Goal: Information Seeking & Learning: Learn about a topic

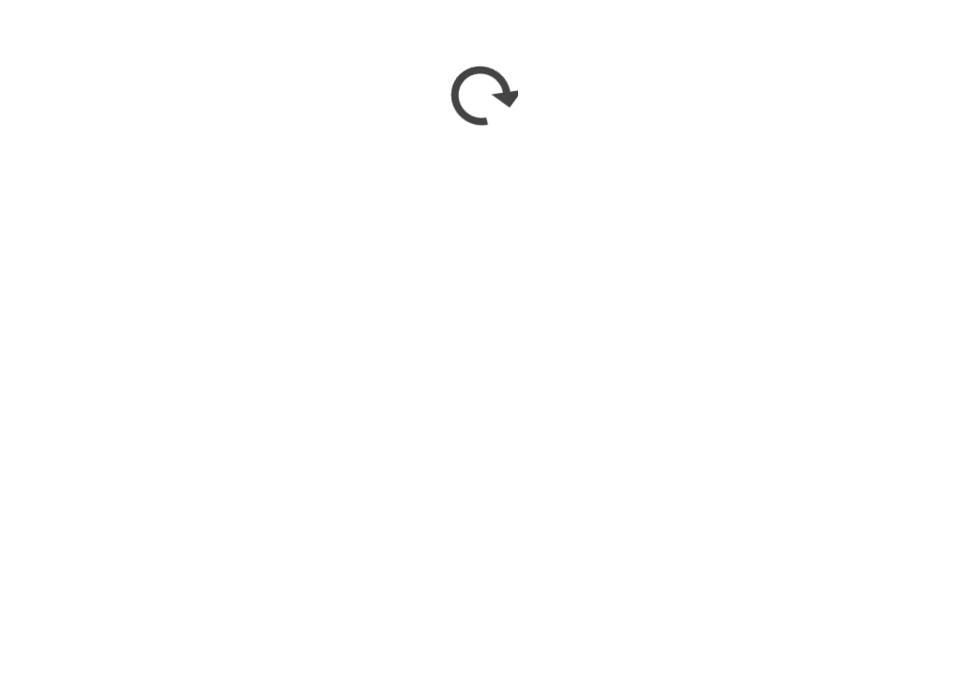
scroll to position [1702, 0]
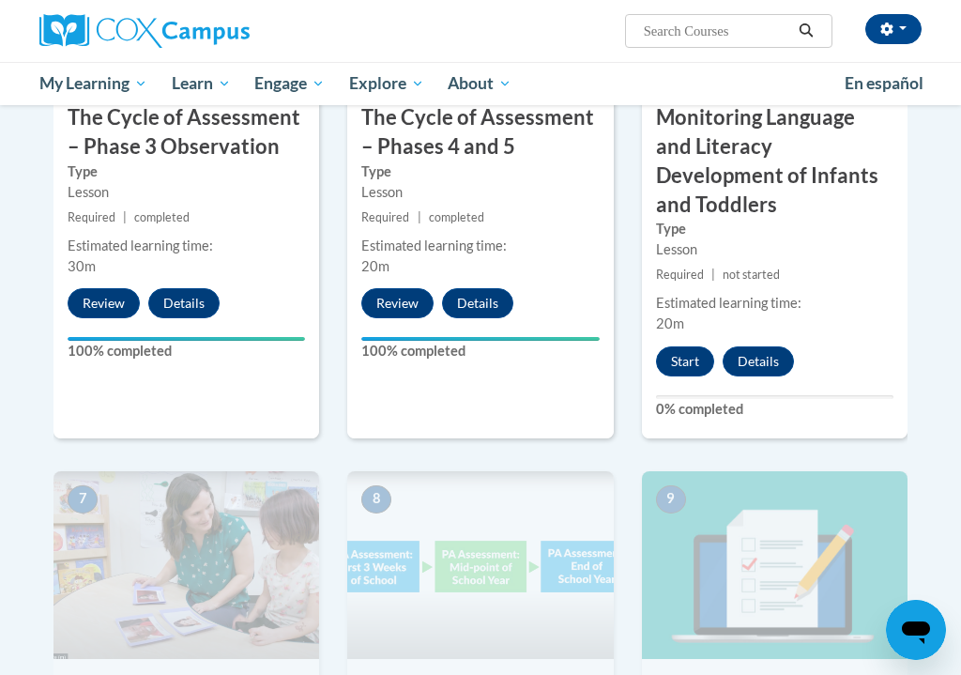
scroll to position [1256, 0]
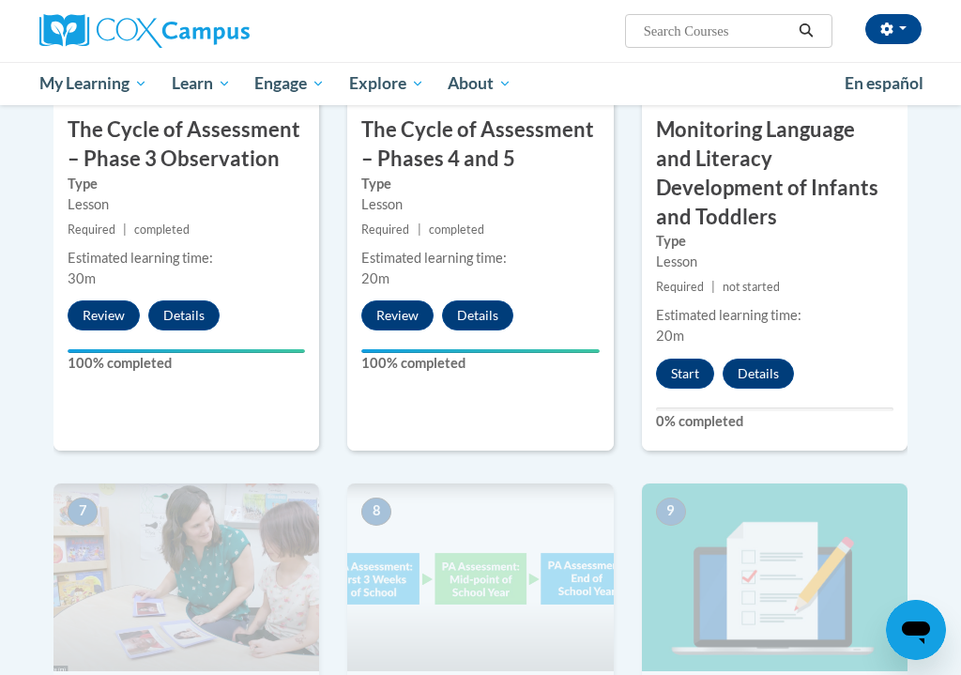
click at [679, 359] on button "Start" at bounding box center [685, 374] width 58 height 30
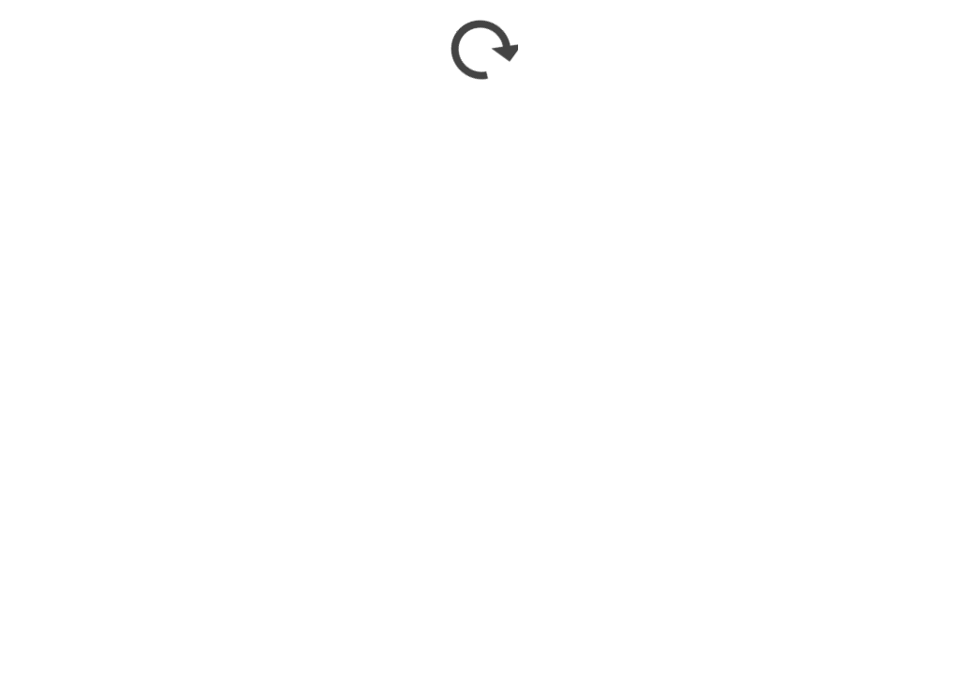
scroll to position [1563, 0]
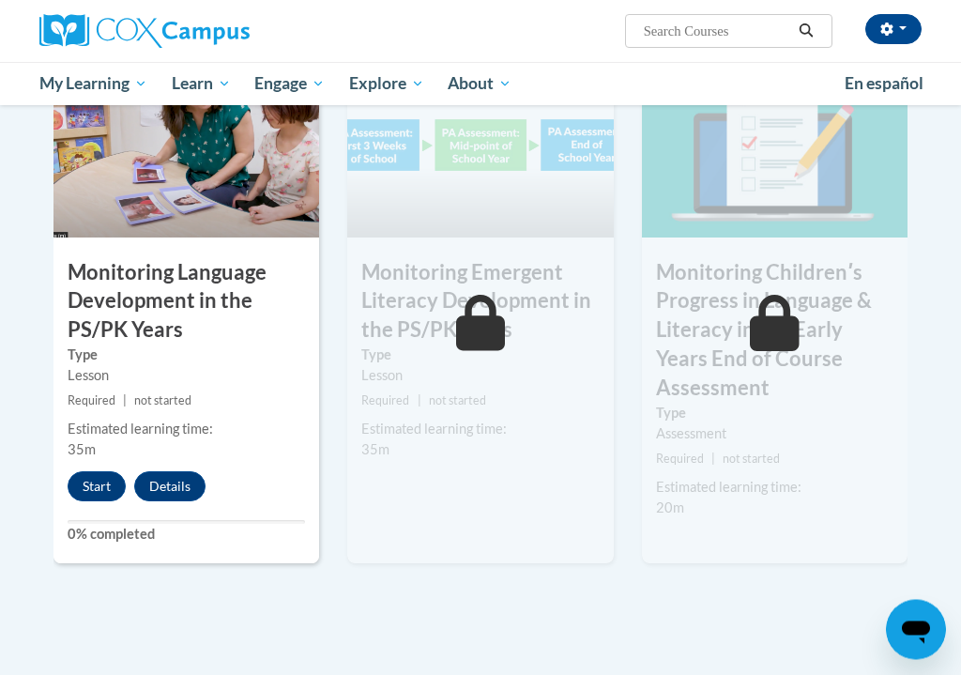
scroll to position [1690, 0]
click at [102, 471] on button "Start" at bounding box center [97, 486] width 58 height 30
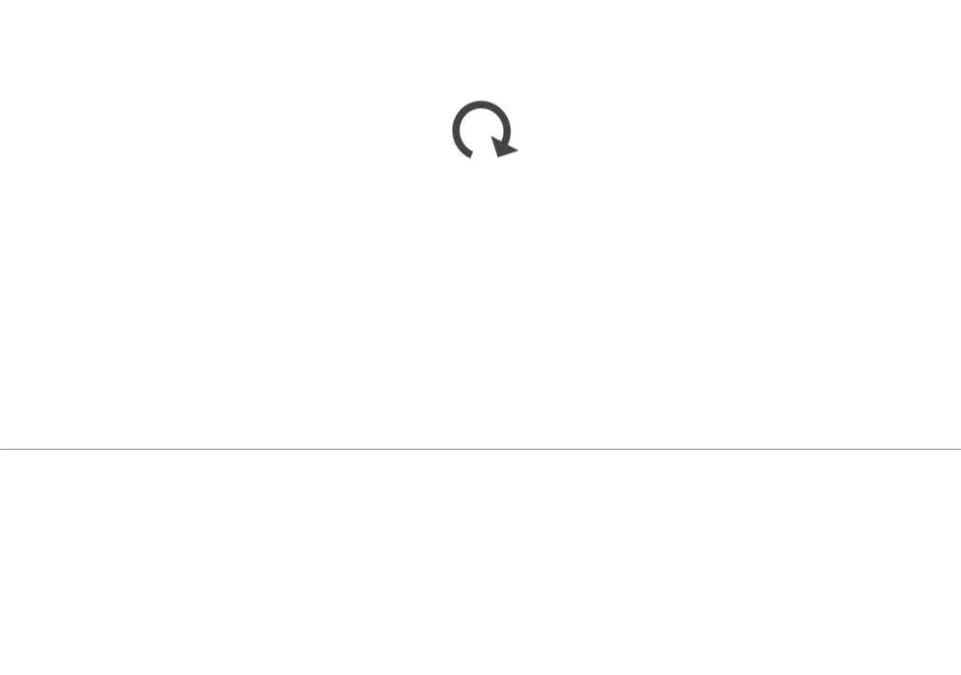
scroll to position [1915, 0]
